Goal: Information Seeking & Learning: Learn about a topic

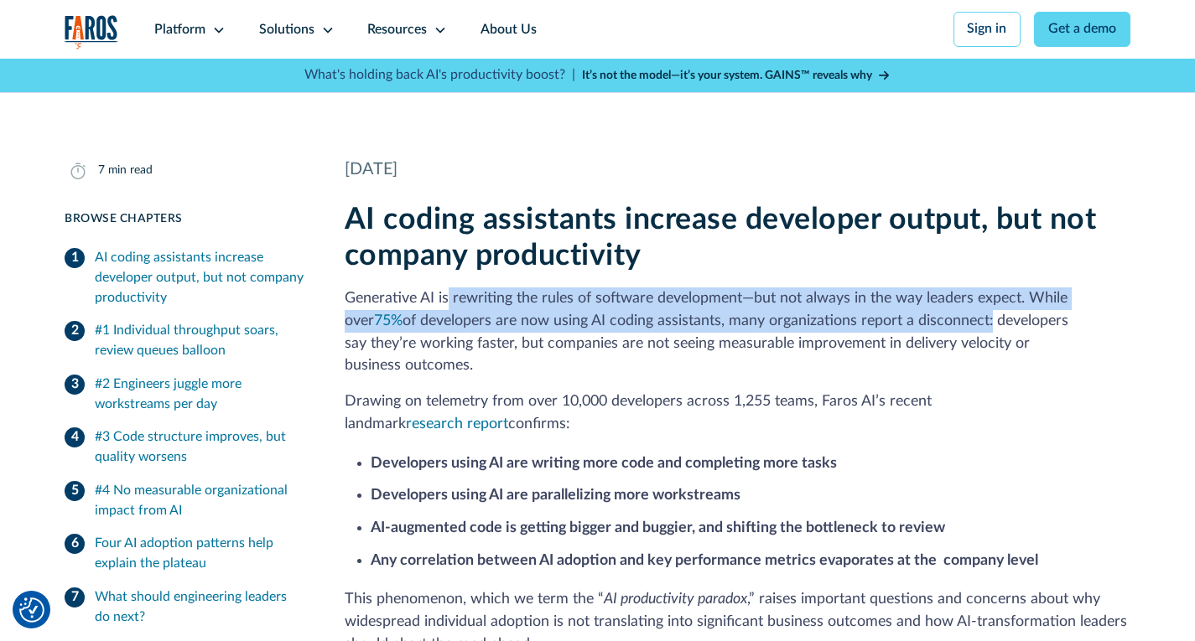
drag, startPoint x: 446, startPoint y: 300, endPoint x: 960, endPoint y: 324, distance: 514.5
click at [960, 324] on p "Generative AI is rewriting the rules of software development—but not always in …" at bounding box center [738, 333] width 786 height 90
click at [716, 328] on p "Generative AI is rewriting the rules of software development—but not always in …" at bounding box center [738, 333] width 786 height 90
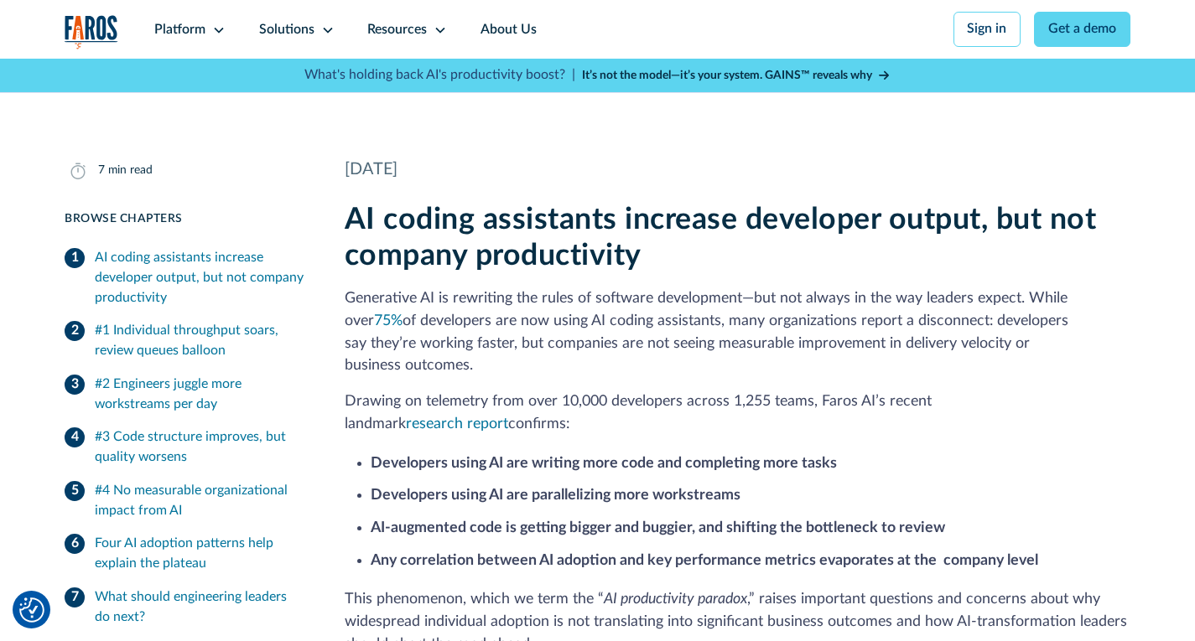
drag, startPoint x: 636, startPoint y: 329, endPoint x: 1126, endPoint y: 346, distance: 490.0
click at [1126, 346] on p "Generative AI is rewriting the rules of software development—but not always in …" at bounding box center [738, 333] width 786 height 90
click at [758, 330] on p "Generative AI is rewriting the rules of software development—but not always in …" at bounding box center [738, 333] width 786 height 90
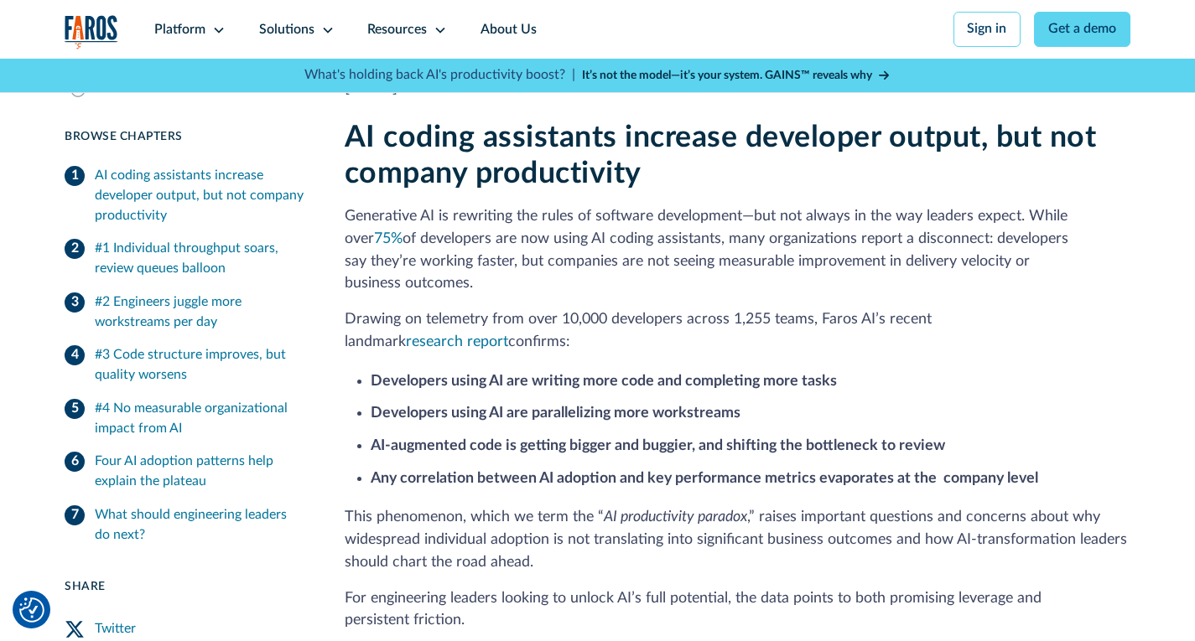
scroll to position [503, 0]
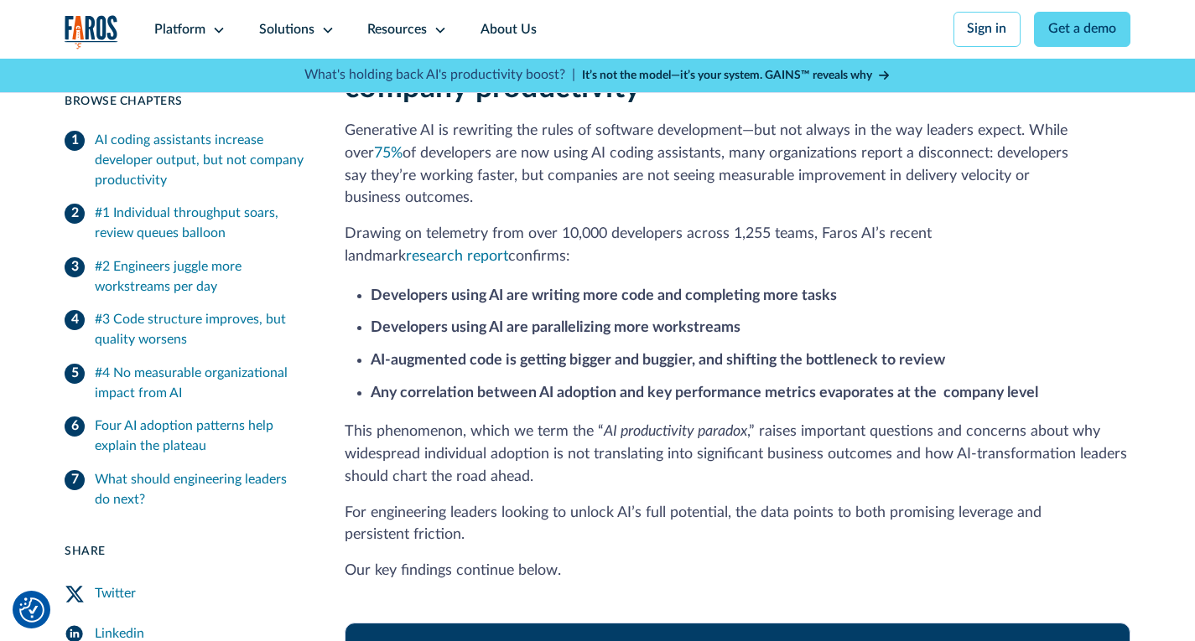
drag, startPoint x: 400, startPoint y: 217, endPoint x: 462, endPoint y: 240, distance: 66.0
click at [462, 240] on p "Drawing on telemetry from over 10,000 developers across 1,255 teams, Faros AI’s…" at bounding box center [738, 245] width 786 height 45
click at [464, 241] on p "Drawing on telemetry from over 10,000 developers across 1,255 teams, Faros AI’s…" at bounding box center [738, 245] width 786 height 45
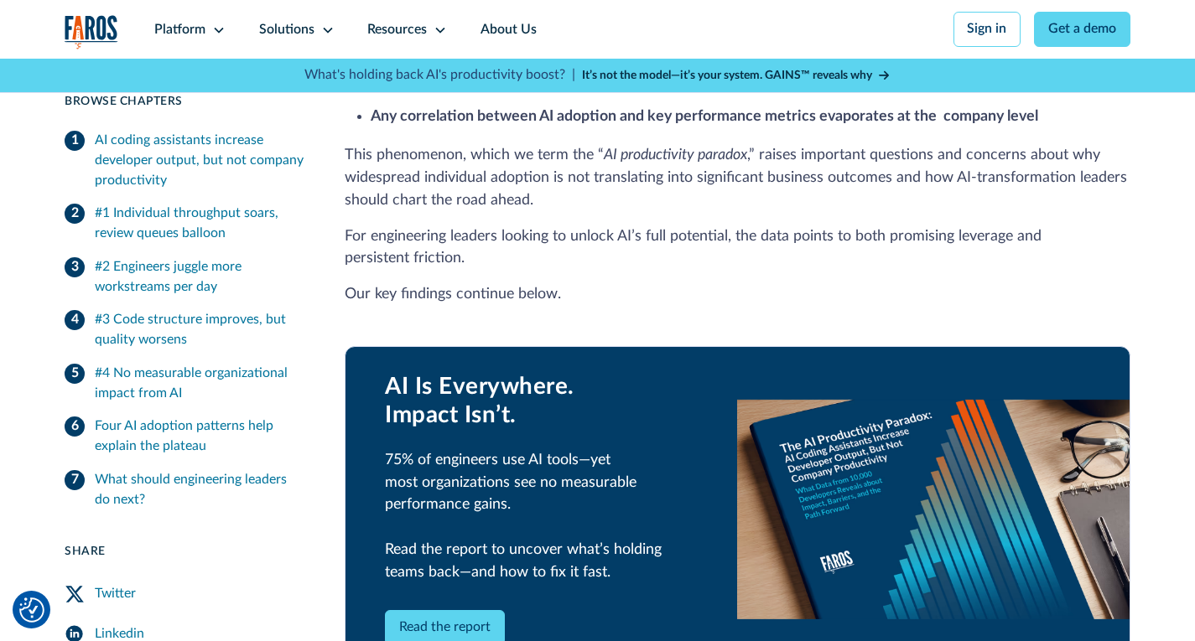
scroll to position [922, 0]
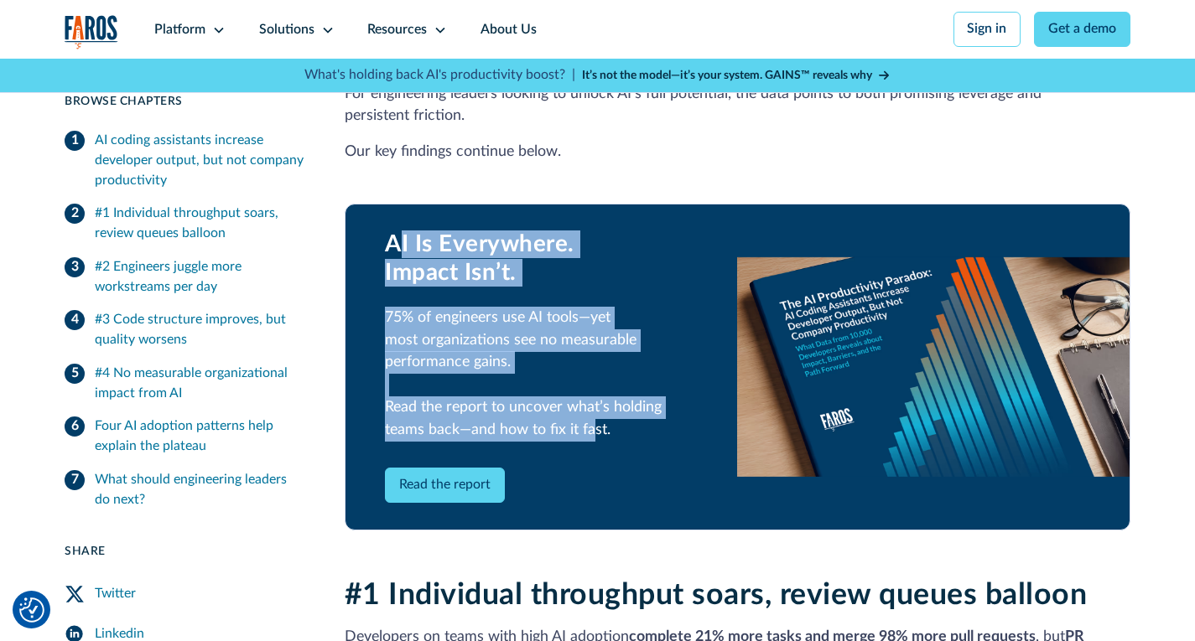
drag, startPoint x: 456, startPoint y: 274, endPoint x: 590, endPoint y: 419, distance: 197.6
click at [590, 419] on div "AI Is Everywhere. Impact Isn’t. 75% of engineers use AI tools—yet most organiza…" at bounding box center [541, 336] width 312 height 210
click at [563, 347] on div "75% of engineers use AI tools—yet most organizations see no measurable performa…" at bounding box center [541, 374] width 312 height 135
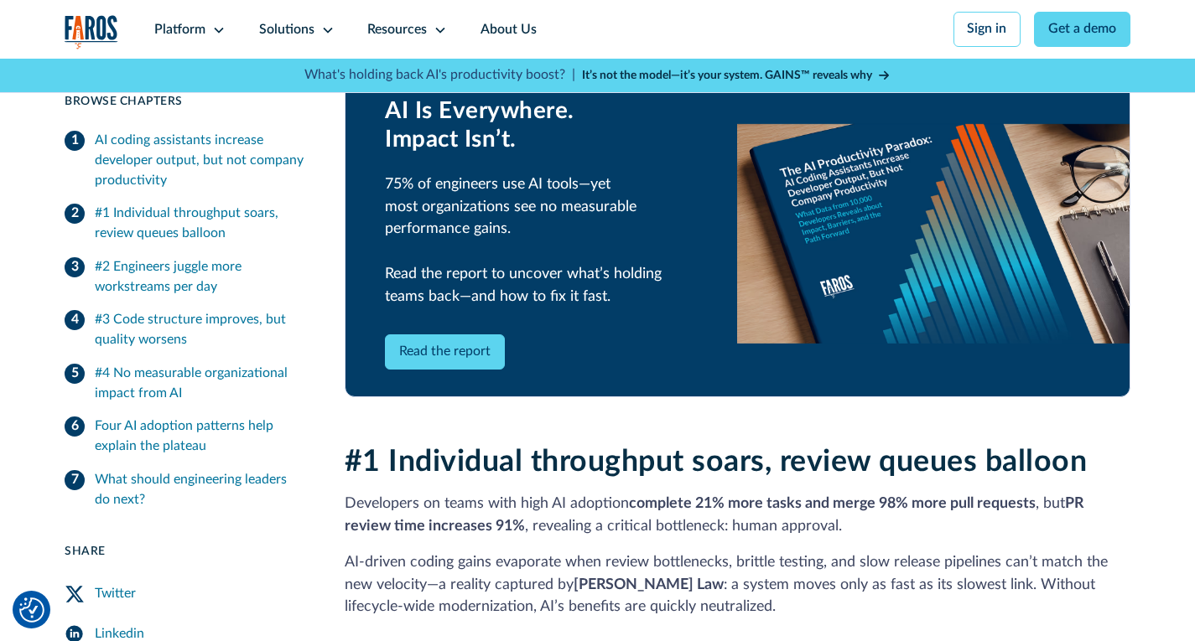
scroll to position [1174, 0]
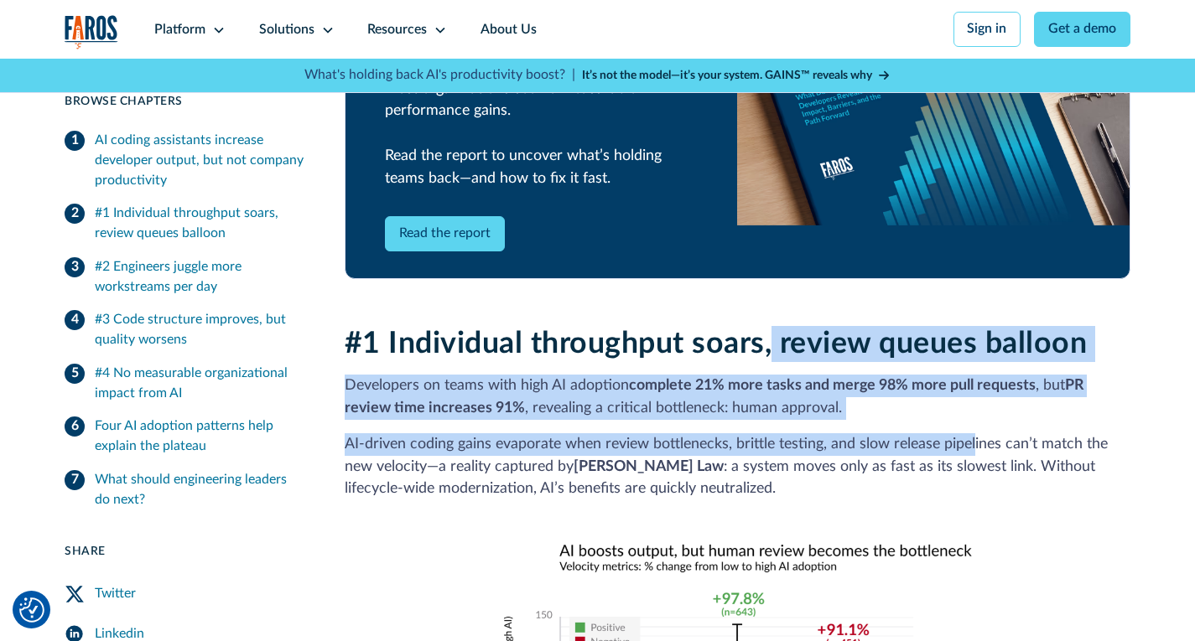
drag, startPoint x: 773, startPoint y: 331, endPoint x: 975, endPoint y: 426, distance: 223.2
click at [975, 426] on div "#1 Individual throughput soars, review queues balloon Developers on teams with …" at bounding box center [738, 587] width 786 height 522
click at [538, 375] on p "Developers on teams with high AI adoption complete 21% more tasks and merge 98%…" at bounding box center [738, 397] width 786 height 45
click at [418, 375] on p "Developers on teams with high AI adoption complete 21% more tasks and merge 98%…" at bounding box center [738, 397] width 786 height 45
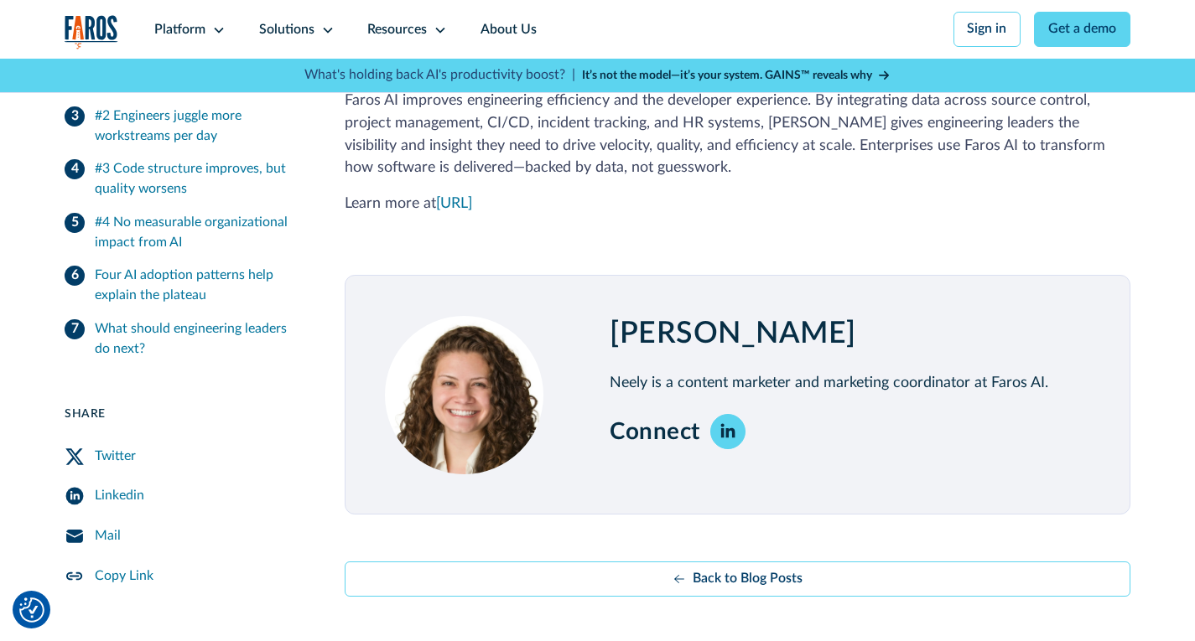
scroll to position [5450, 0]
